Goal: Task Accomplishment & Management: Use online tool/utility

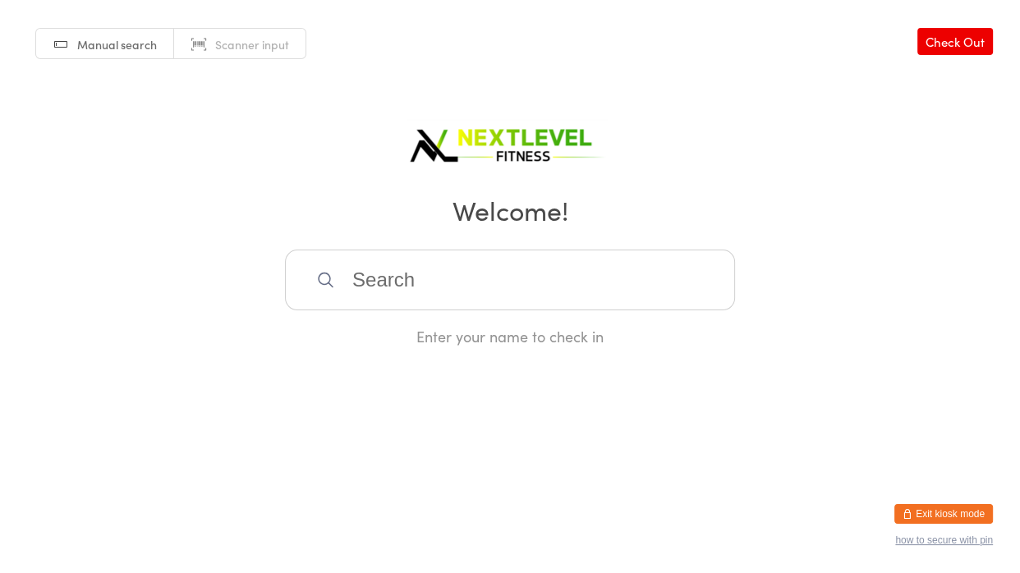
click at [426, 261] on input "search" at bounding box center [510, 280] width 450 height 61
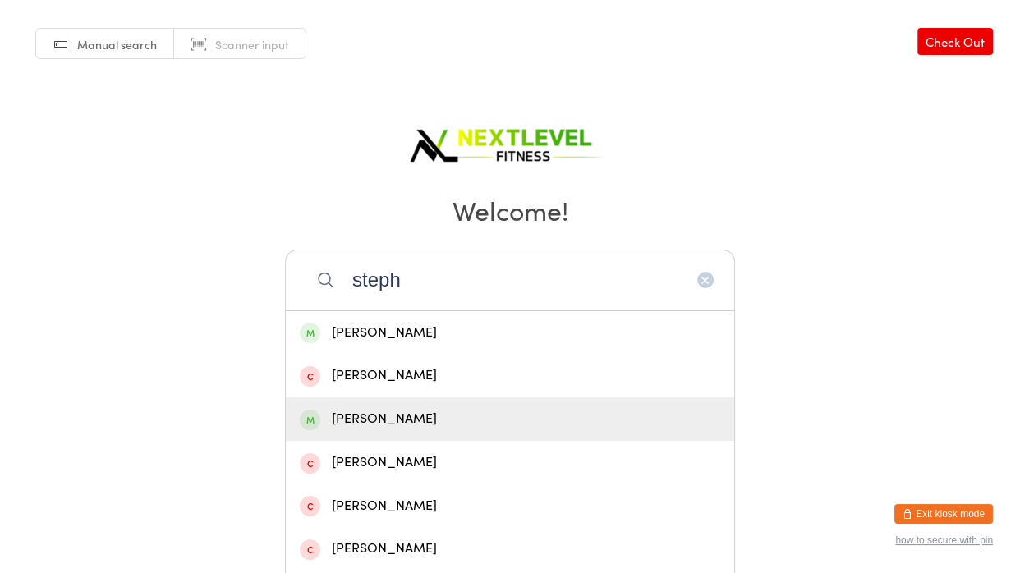
type input "steph"
click at [415, 420] on div "[PERSON_NAME]" at bounding box center [510, 419] width 420 height 22
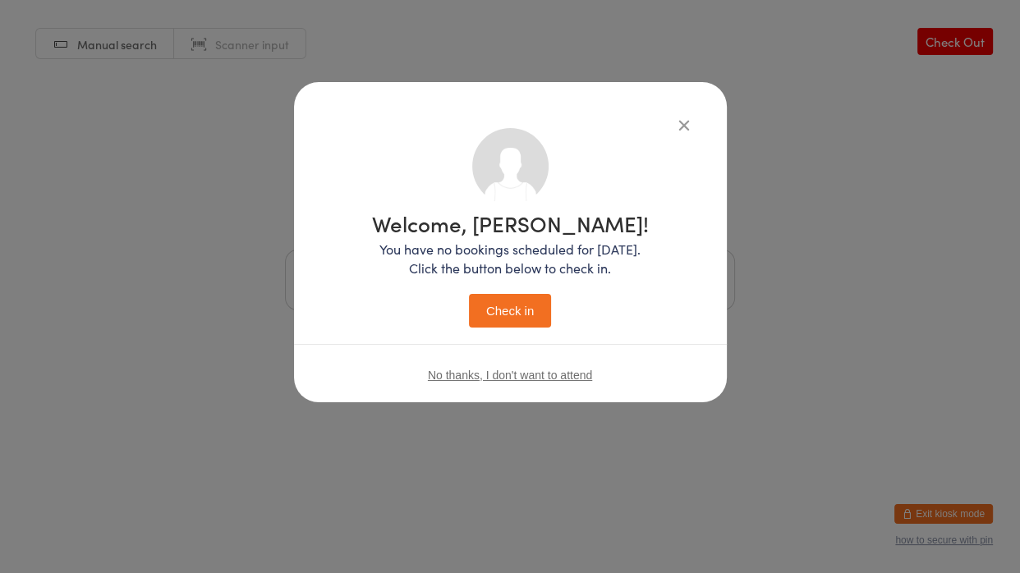
click at [501, 319] on button "Check in" at bounding box center [510, 311] width 82 height 34
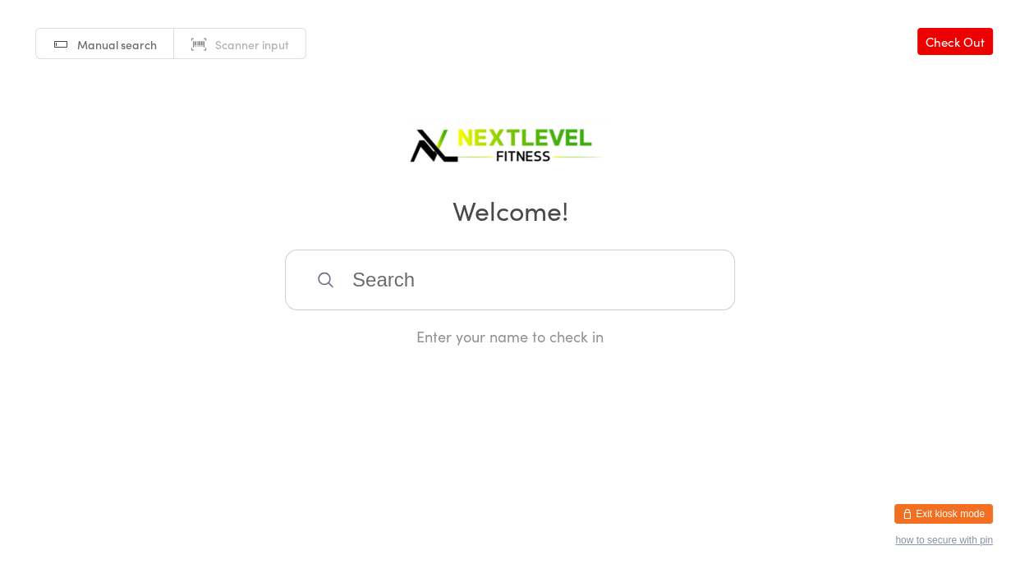
click at [464, 298] on input "search" at bounding box center [510, 280] width 450 height 61
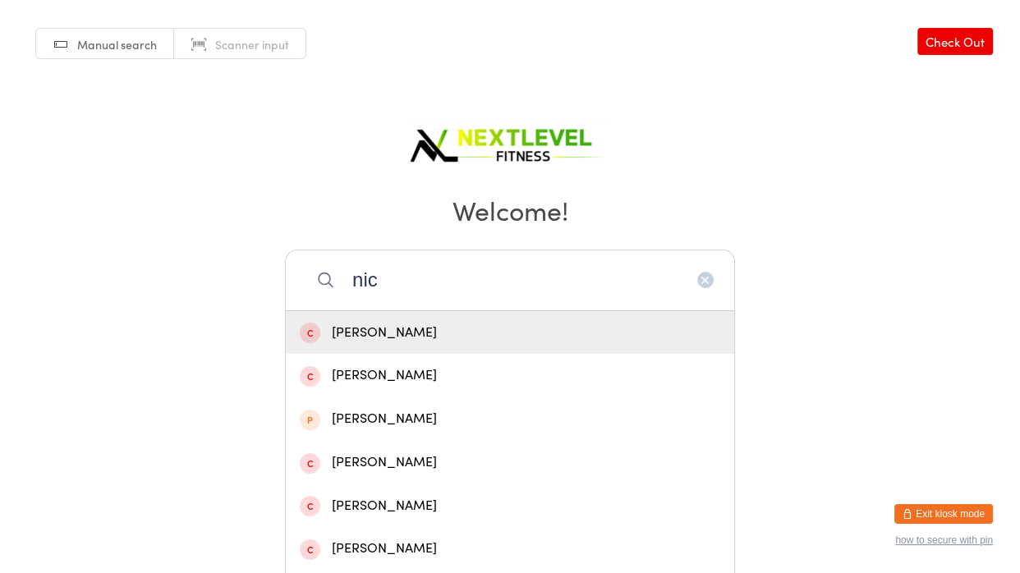
scroll to position [391, 0]
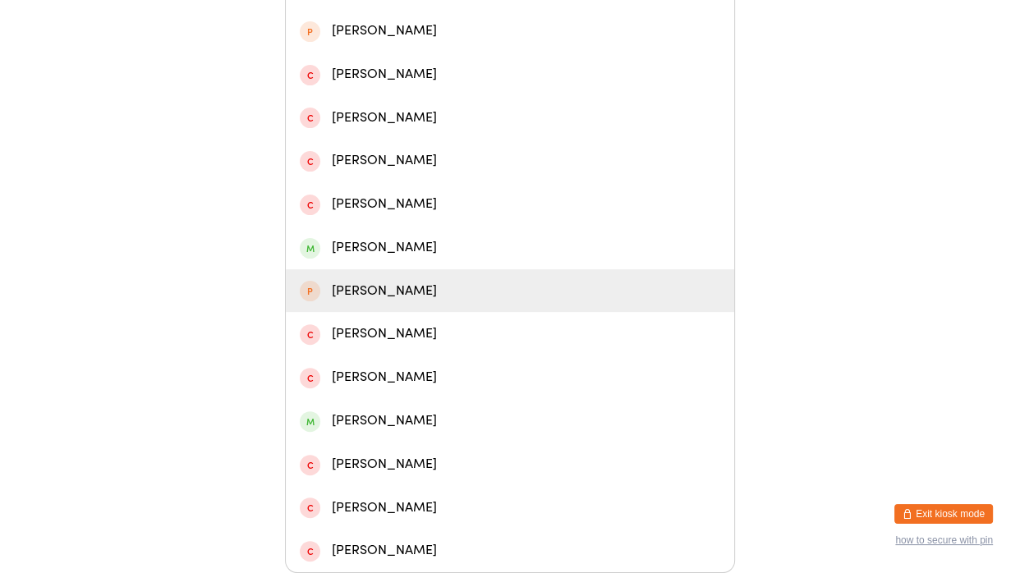
type input "nic"
click at [304, 301] on div "[PERSON_NAME]" at bounding box center [510, 291] width 420 height 22
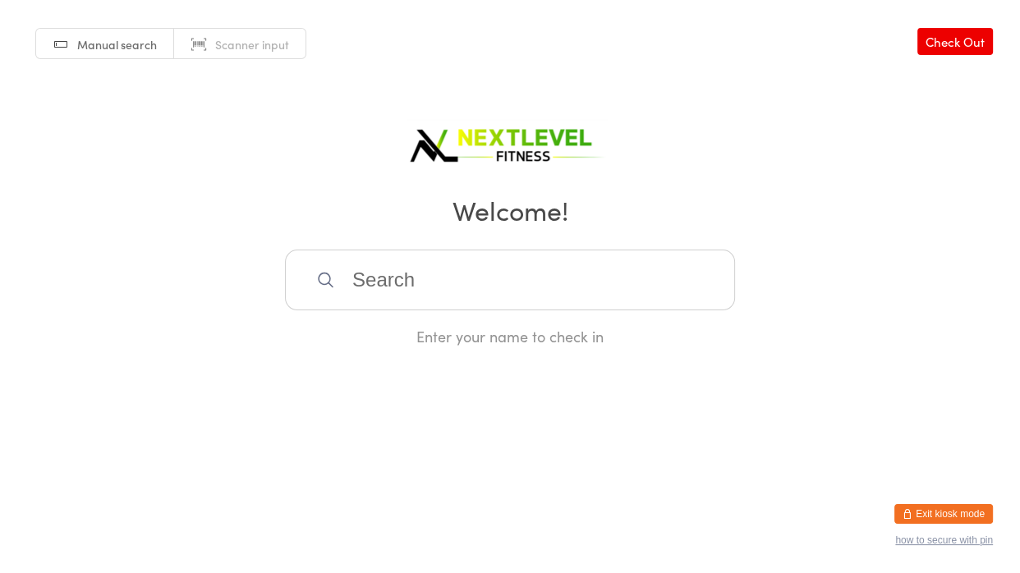
scroll to position [0, 0]
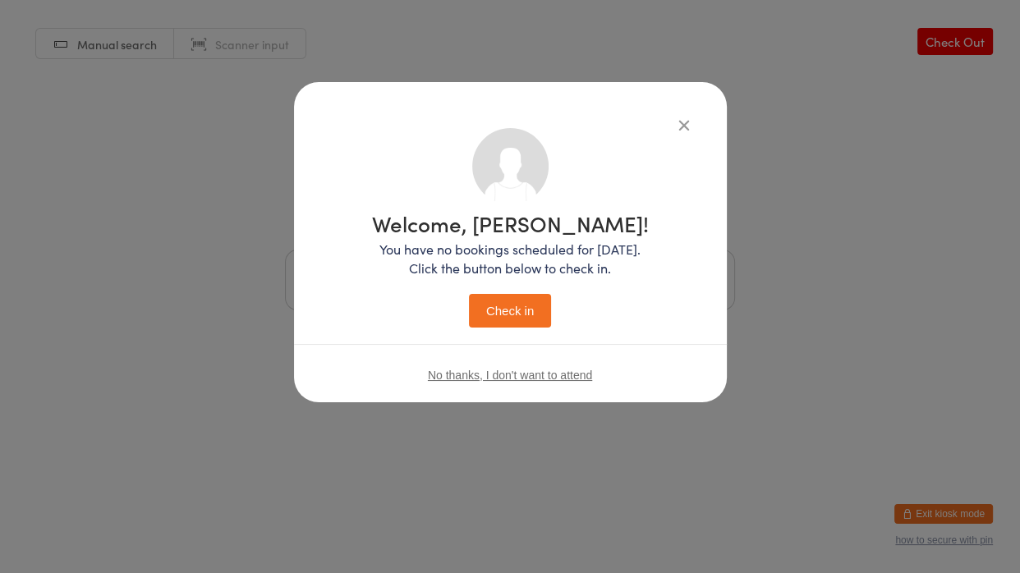
click at [681, 124] on icon "button" at bounding box center [684, 125] width 18 height 18
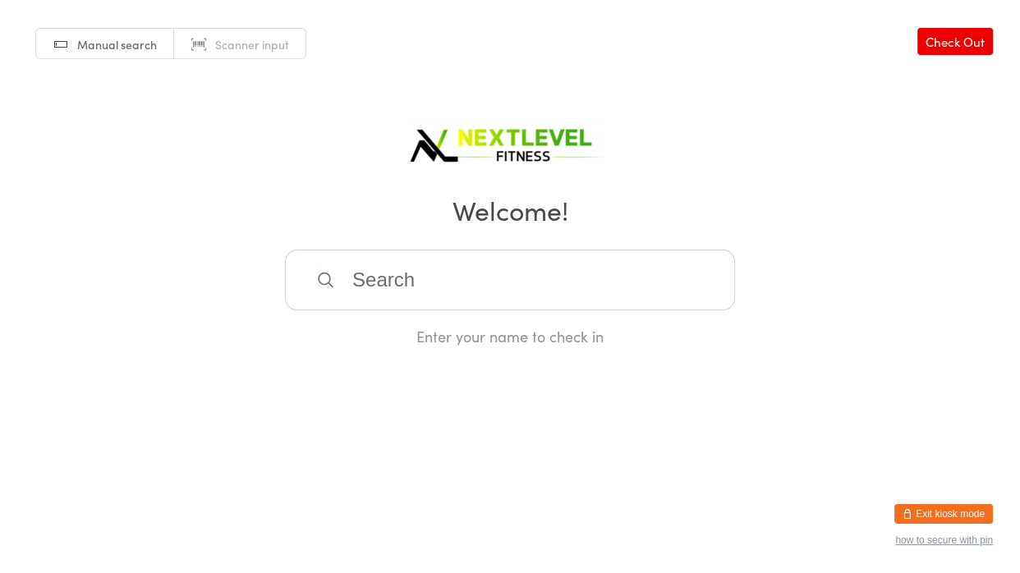
click at [416, 298] on input "search" at bounding box center [510, 280] width 450 height 61
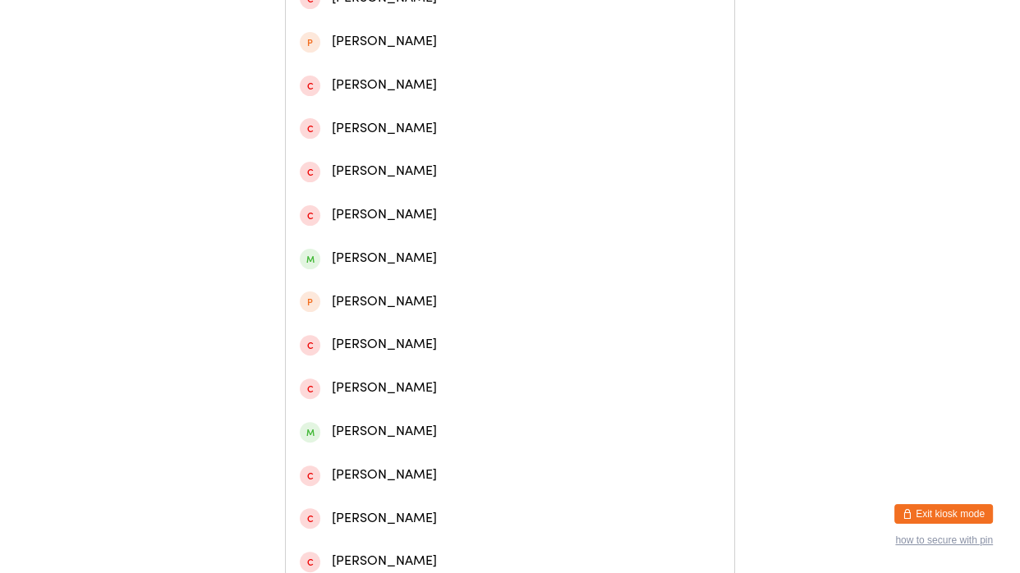
scroll to position [391, 0]
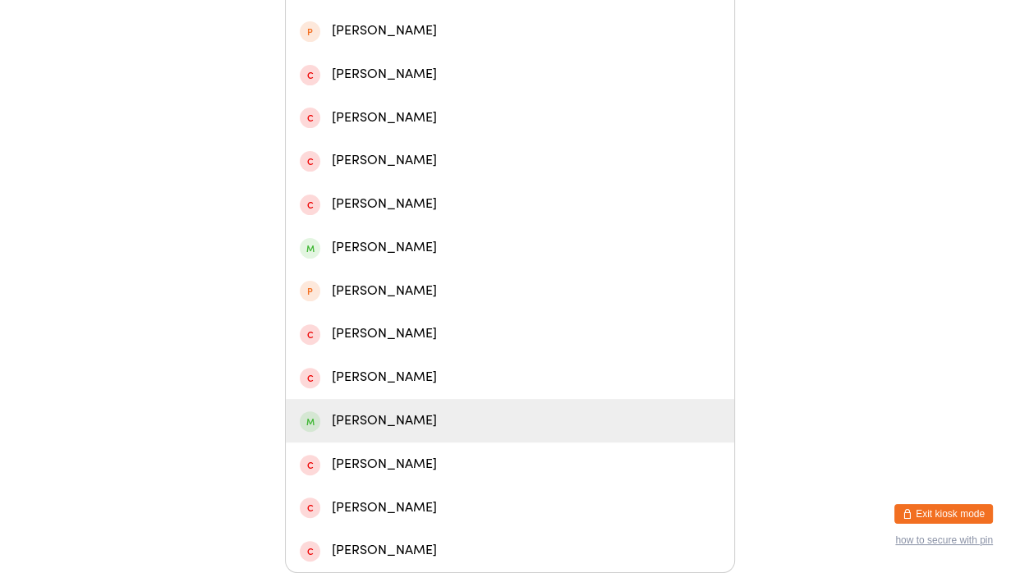
type input "nic"
click at [353, 433] on div "[PERSON_NAME]" at bounding box center [510, 421] width 448 height 44
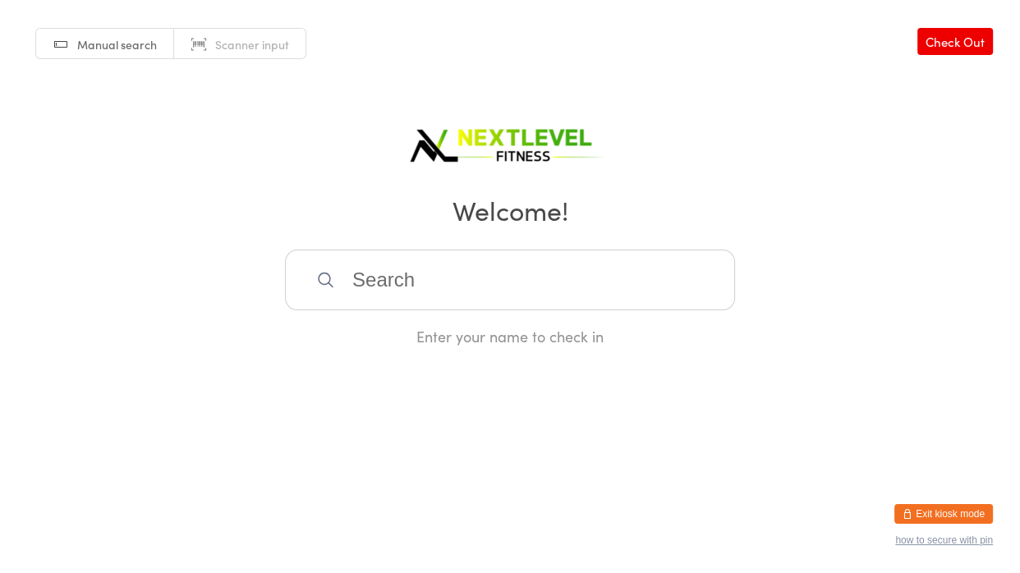
scroll to position [0, 0]
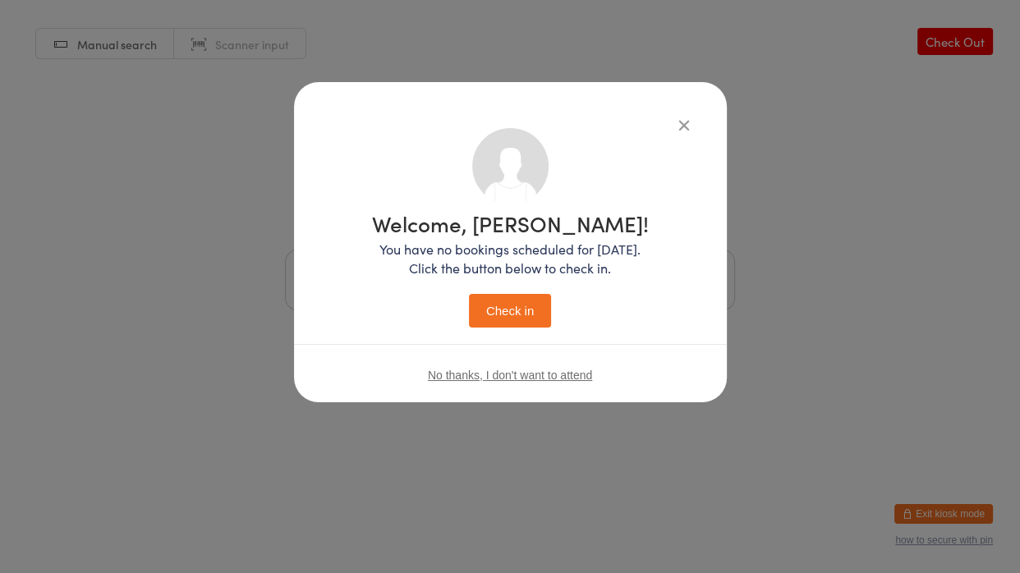
click at [504, 312] on button "Check in" at bounding box center [510, 311] width 82 height 34
